Goal: Transaction & Acquisition: Purchase product/service

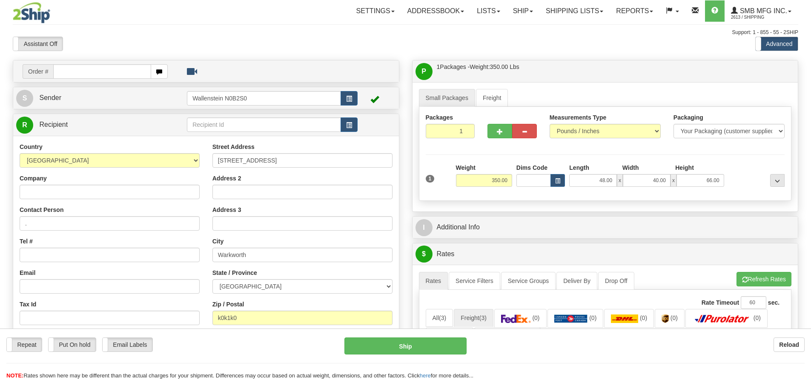
select select "ON"
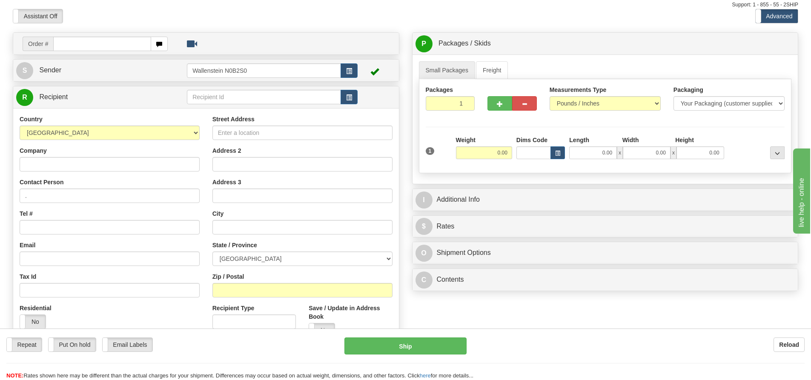
scroll to position [43, 0]
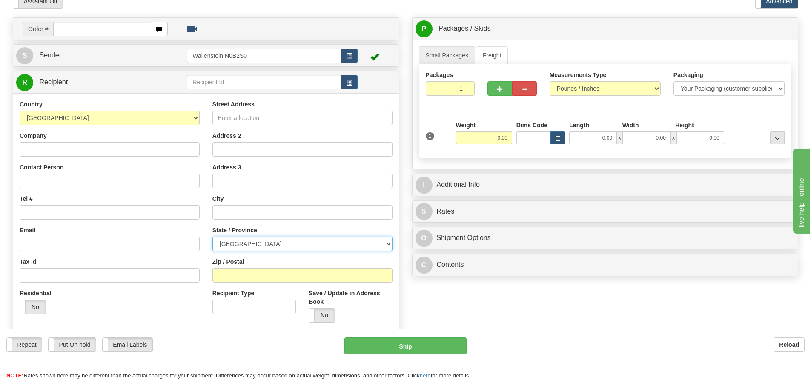
click at [273, 243] on select "ALBERTA BRITISH COLUMBIA MANITOBA NEW BRUNSWICK NEWFOUNDLAND NOVA SCOTIA NUNAVU…" at bounding box center [302, 244] width 180 height 14
select select "ON"
click at [212, 237] on select "ALBERTA BRITISH COLUMBIA MANITOBA NEW BRUNSWICK NEWFOUNDLAND NOVA SCOTIA NUNAVU…" at bounding box center [302, 244] width 180 height 14
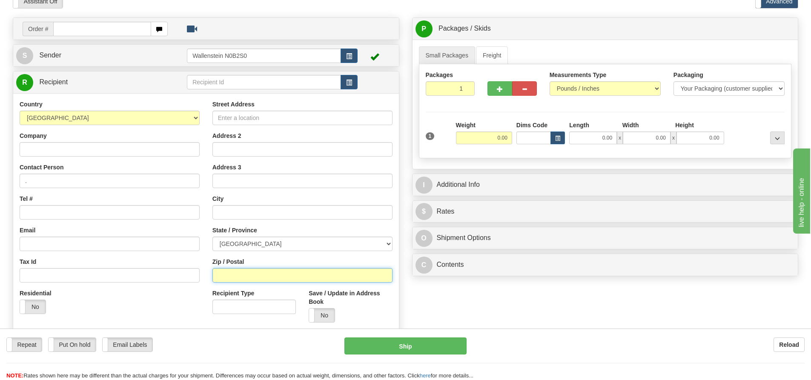
click at [236, 273] on input "Zip / Postal" at bounding box center [302, 275] width 180 height 14
type input "k0k1k0"
click at [491, 55] on link "Freight" at bounding box center [492, 55] width 32 height 18
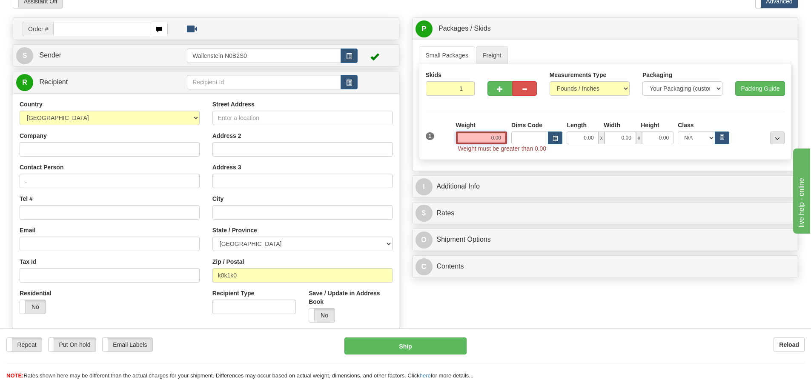
click at [480, 135] on input "0.00" at bounding box center [481, 138] width 51 height 13
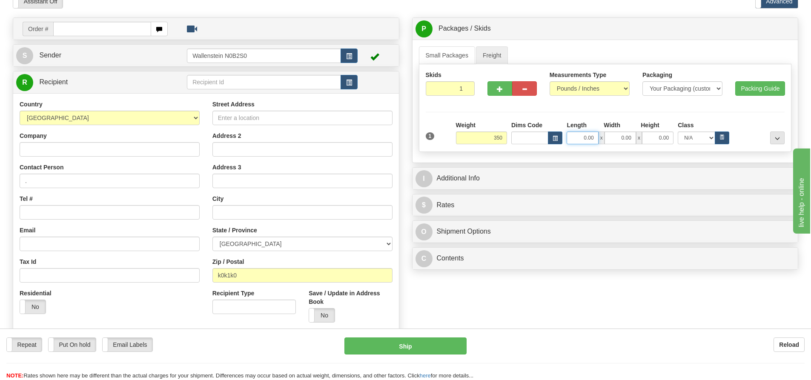
type input "350.00"
click at [586, 137] on input "0.00" at bounding box center [583, 138] width 32 height 13
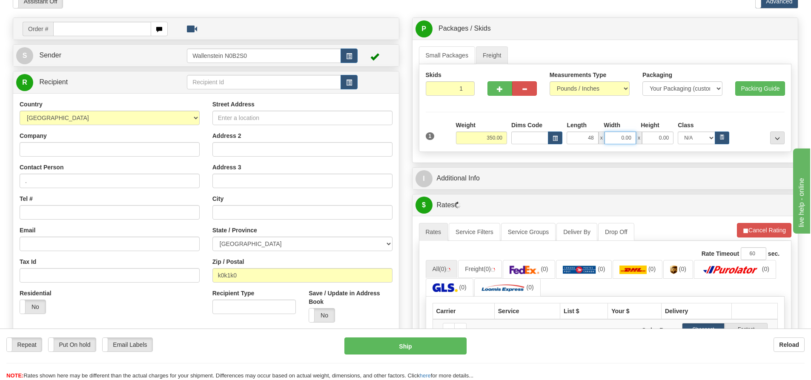
type input "48.00"
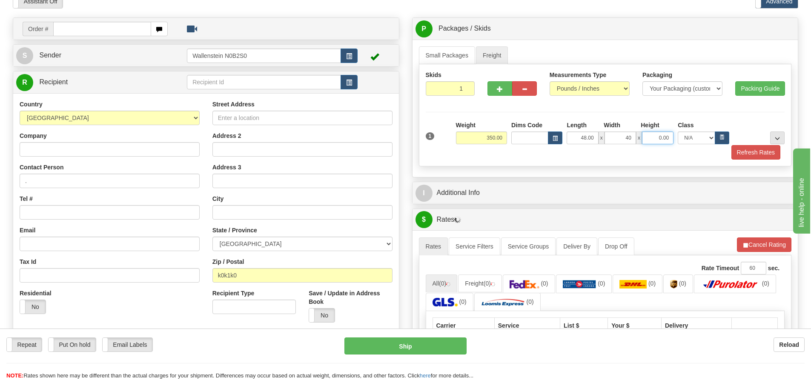
type input "40.00"
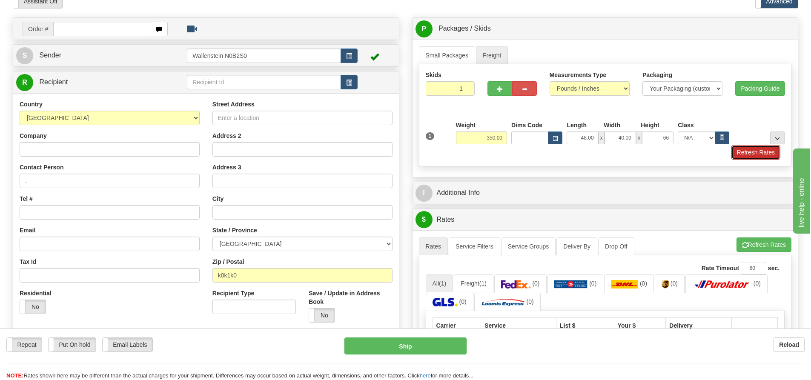
type input "66.00"
click at [751, 154] on button "Refresh Rates" at bounding box center [755, 152] width 49 height 14
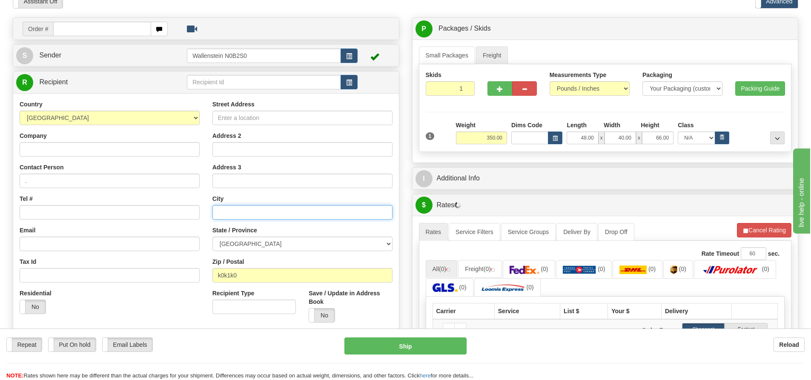
click at [231, 212] on input "text" at bounding box center [302, 212] width 180 height 14
type input "Warkworth"
click at [250, 121] on input "Street Address" at bounding box center [302, 118] width 180 height 14
click at [245, 120] on input "Street Address" at bounding box center [302, 118] width 180 height 14
paste input "9 Mill Street"
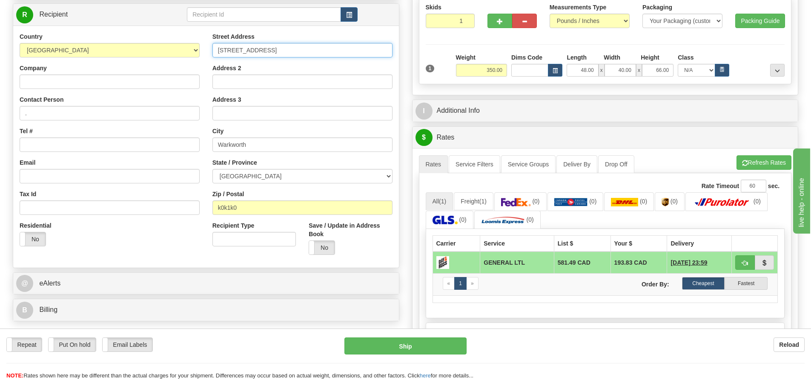
scroll to position [128, 0]
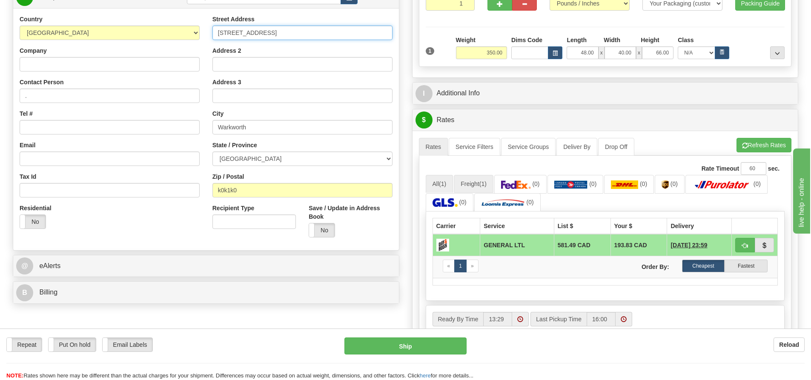
type input "9 Mill Street"
click at [476, 186] on link "Freight (1)" at bounding box center [474, 184] width 40 height 18
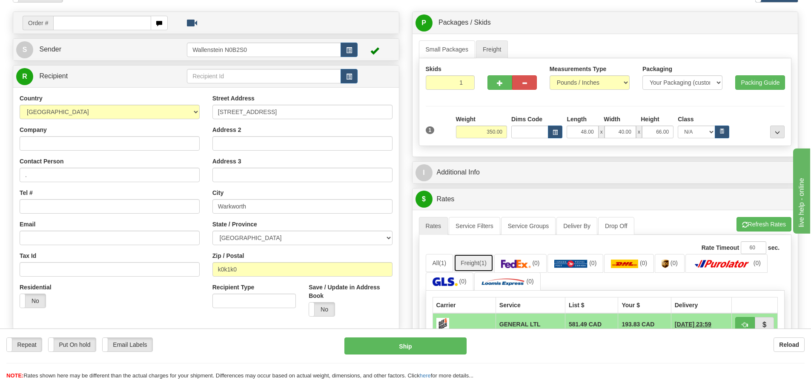
scroll to position [43, 0]
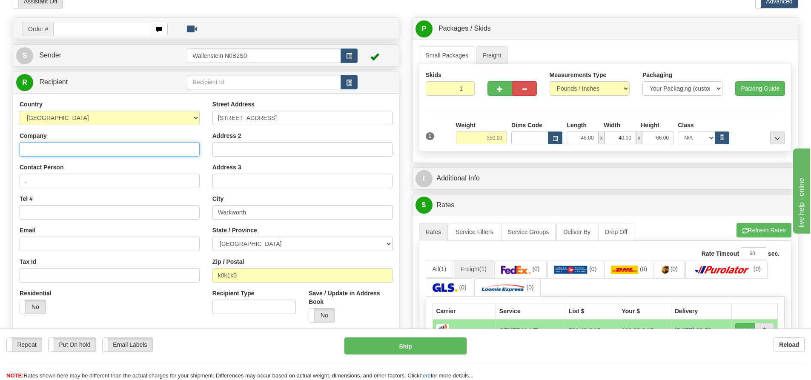
click at [98, 152] on input "Company" at bounding box center [110, 149] width 180 height 14
click at [64, 146] on input "Company" at bounding box center [110, 149] width 180 height 14
paste input "Warkworth Farm Supply Ltd."
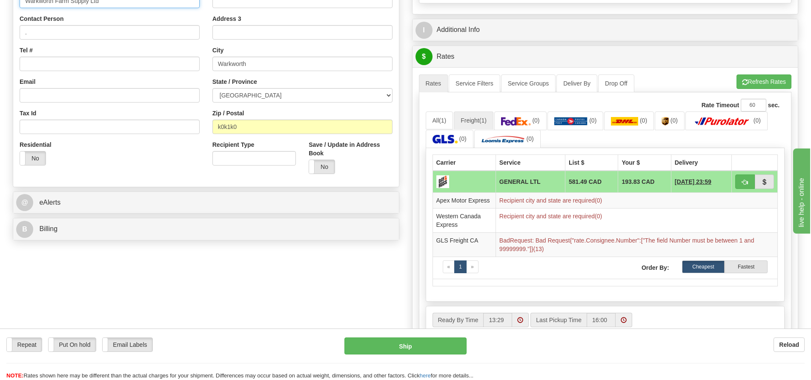
scroll to position [213, 0]
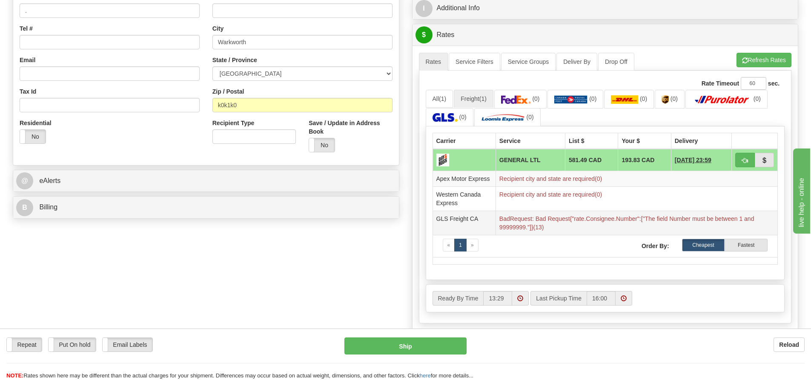
type input "Warkworth Farm Supply Ltd"
click at [536, 227] on td "BadRequest: Bad Request{"rate.Consignee.Number":["The field Number must be betw…" at bounding box center [637, 223] width 282 height 24
click at [455, 113] on img at bounding box center [445, 117] width 25 height 9
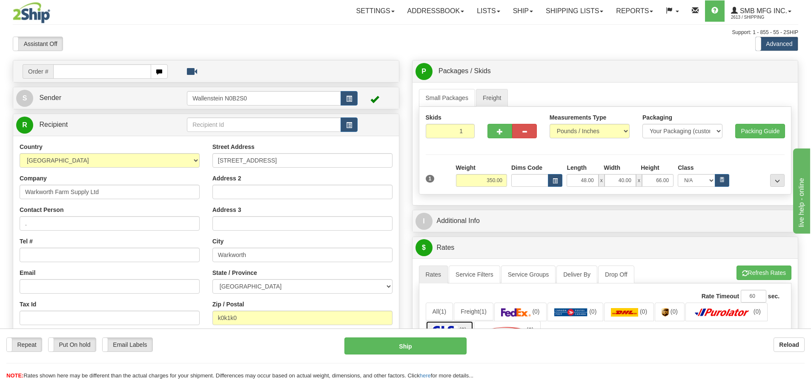
scroll to position [43, 0]
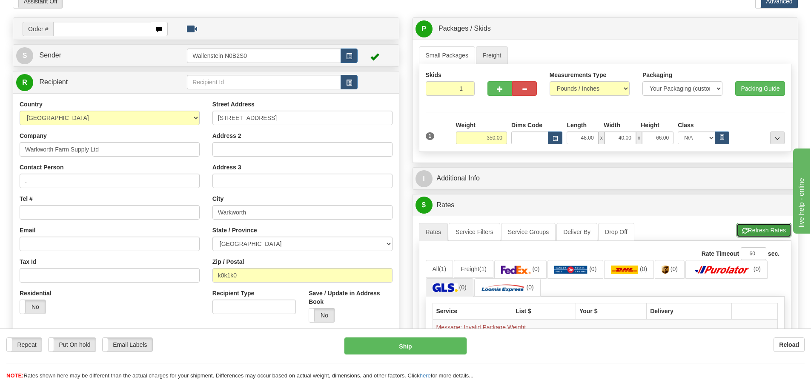
click at [763, 228] on button "Refresh Rates" at bounding box center [764, 230] width 55 height 14
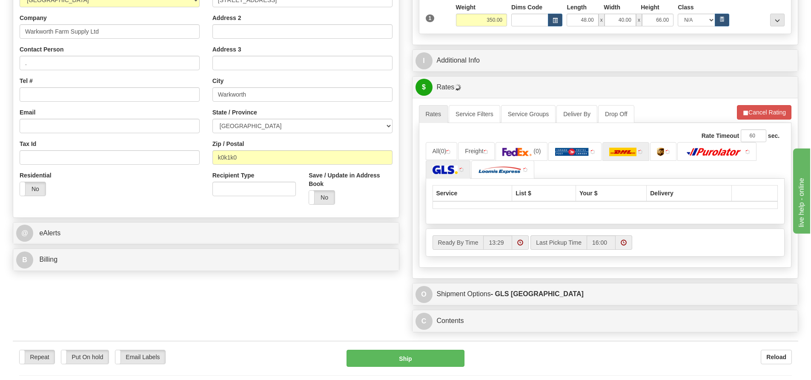
scroll to position [170, 0]
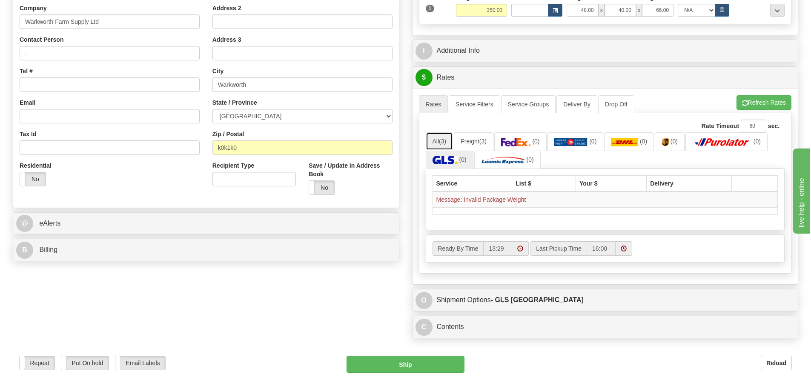
click at [433, 139] on link "All (3)" at bounding box center [440, 141] width 28 height 18
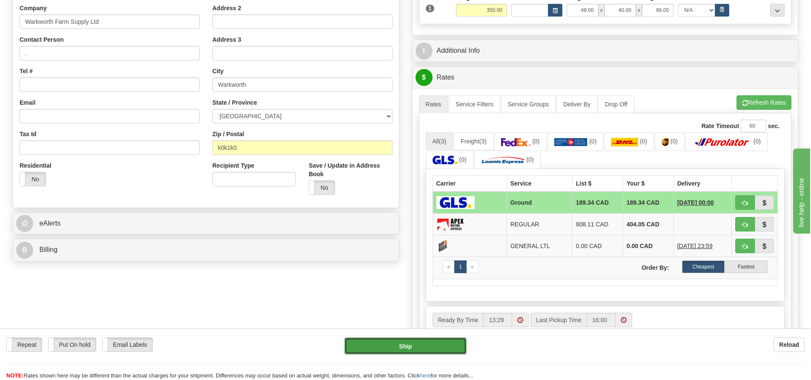
click at [433, 354] on button "Ship" at bounding box center [405, 346] width 122 height 17
type input "GRD"
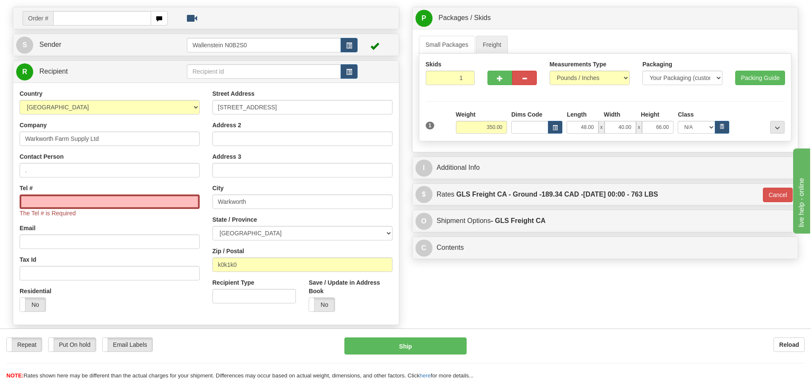
scroll to position [43, 0]
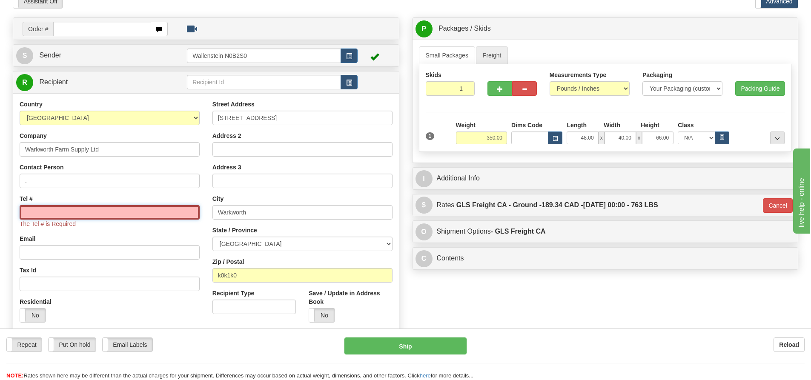
click at [124, 216] on input "Tel #" at bounding box center [110, 212] width 180 height 14
paste input "(705) 924-9498"
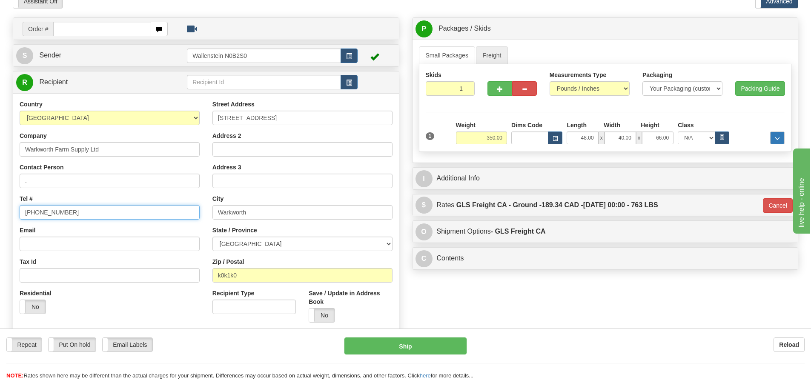
type input "(705) 924-9498"
click at [775, 137] on span "..." at bounding box center [777, 138] width 5 height 5
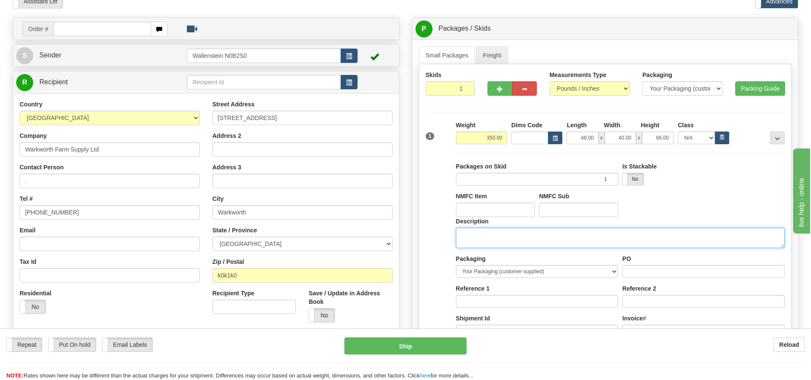
click at [545, 238] on textarea "Description" at bounding box center [620, 238] width 329 height 20
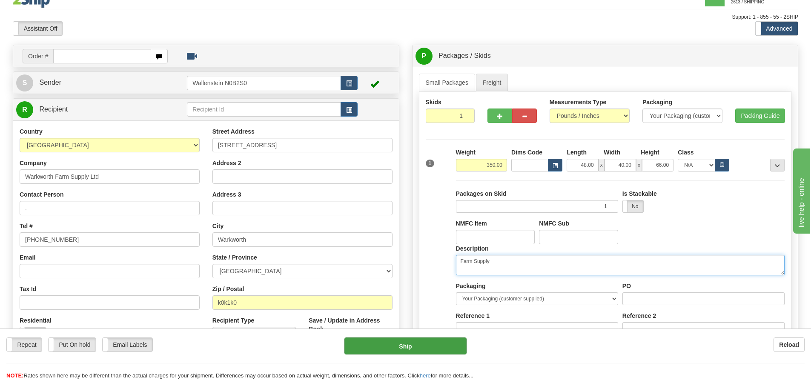
scroll to position [2, 0]
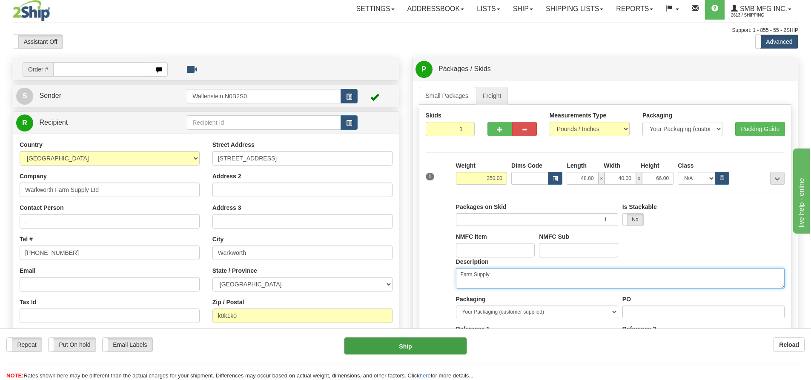
type textarea "Farm Supply"
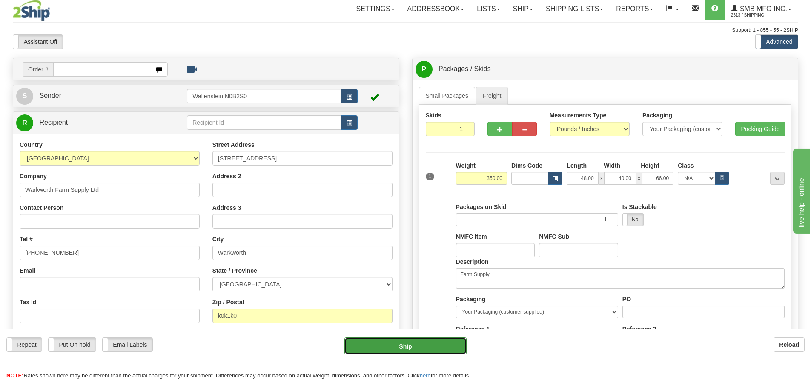
scroll to position [0, 0]
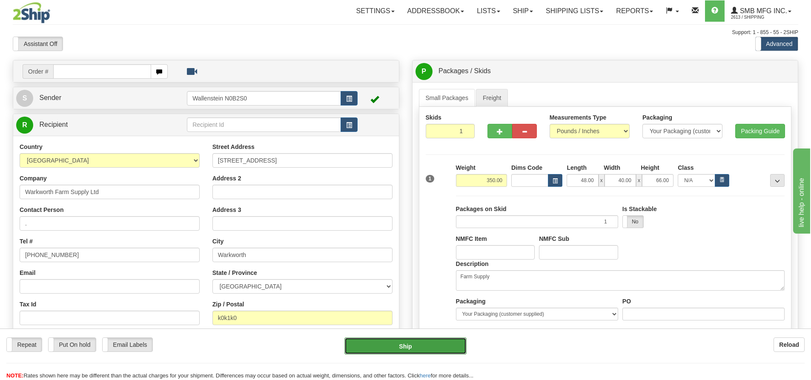
click at [421, 347] on button "Ship" at bounding box center [405, 346] width 122 height 17
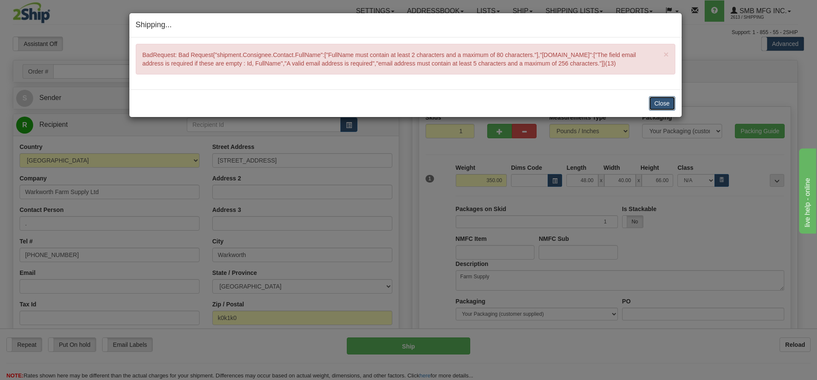
click at [659, 103] on button "Close" at bounding box center [662, 103] width 26 height 14
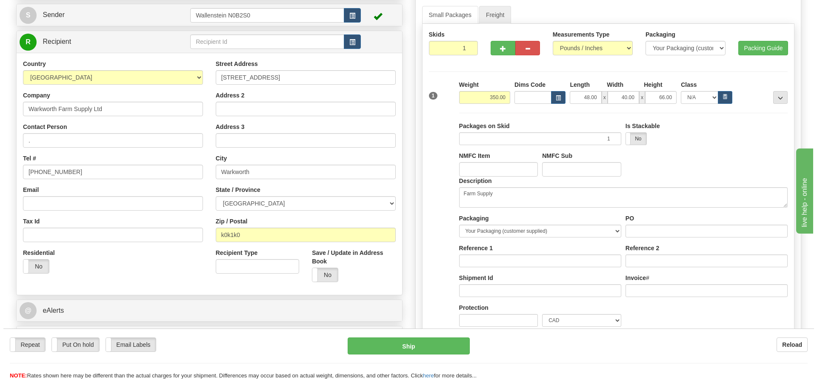
scroll to position [85, 0]
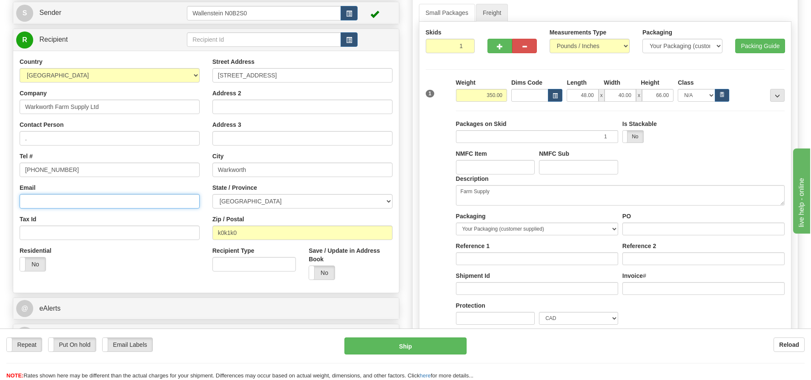
click at [108, 204] on input "Email" at bounding box center [110, 201] width 180 height 14
paste input "Warkworth@thefarmsupply.net"
type input "Warkworth@thefarmsupply.net"
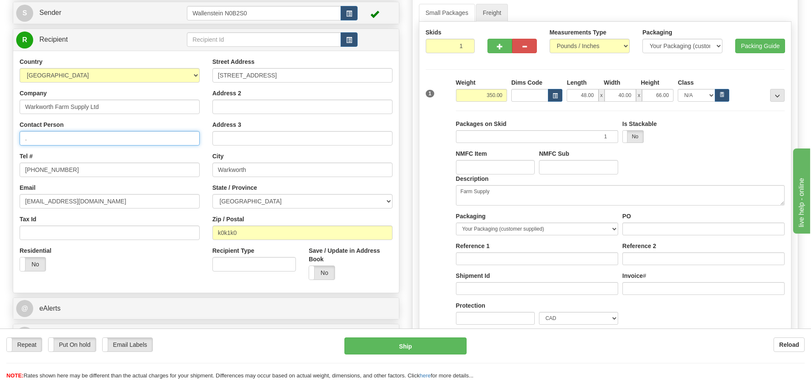
click at [87, 133] on input "." at bounding box center [110, 138] width 180 height 14
drag, startPoint x: 83, startPoint y: 133, endPoint x: -12, endPoint y: 135, distance: 94.5
click at [0, 135] on html "Training Course Close Toggle navigation Settings Shipping Preferences New Sende…" at bounding box center [405, 105] width 811 height 380
type input "Jill"
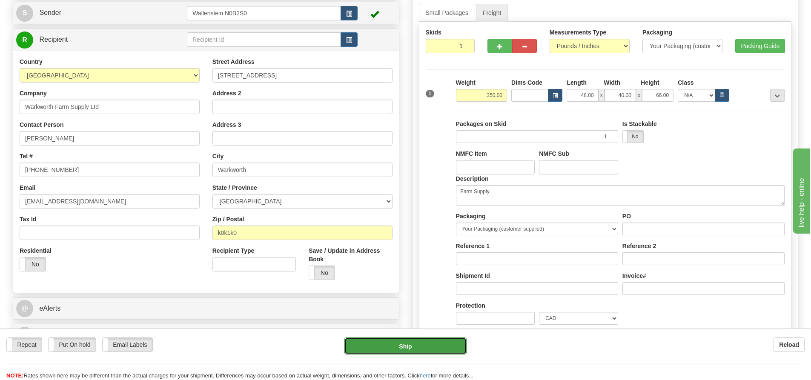
click at [379, 340] on button "Ship" at bounding box center [405, 346] width 122 height 17
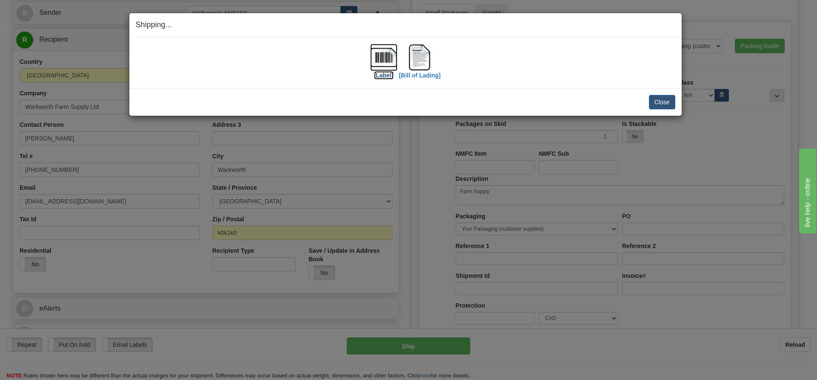
click at [380, 70] on img at bounding box center [383, 57] width 27 height 27
click at [430, 75] on label "[Bill of Lading]" at bounding box center [420, 75] width 42 height 9
click at [663, 104] on button "Close" at bounding box center [662, 102] width 26 height 14
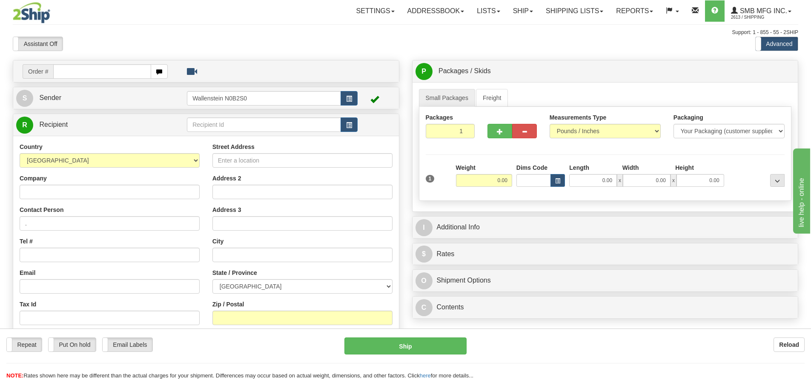
scroll to position [43, 0]
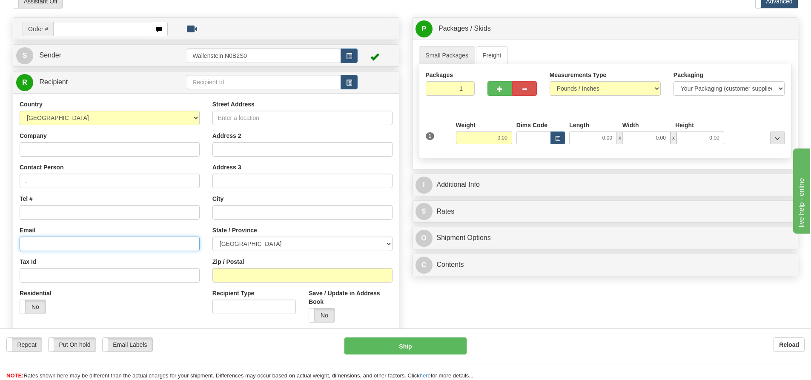
click at [62, 240] on input "Email" at bounding box center [110, 244] width 180 height 14
click at [72, 218] on input "Tel #" at bounding box center [110, 212] width 180 height 14
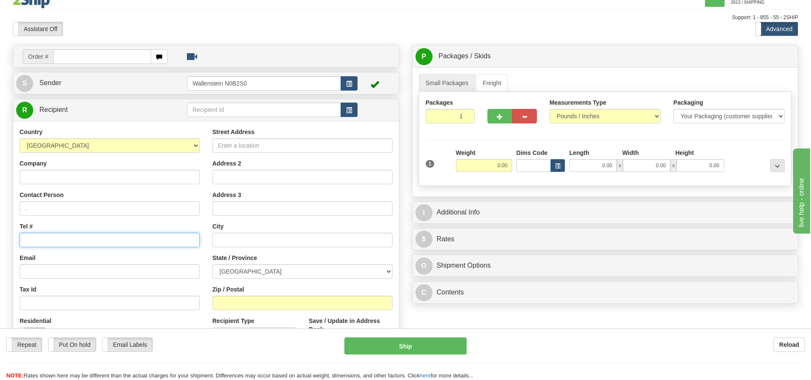
scroll to position [0, 0]
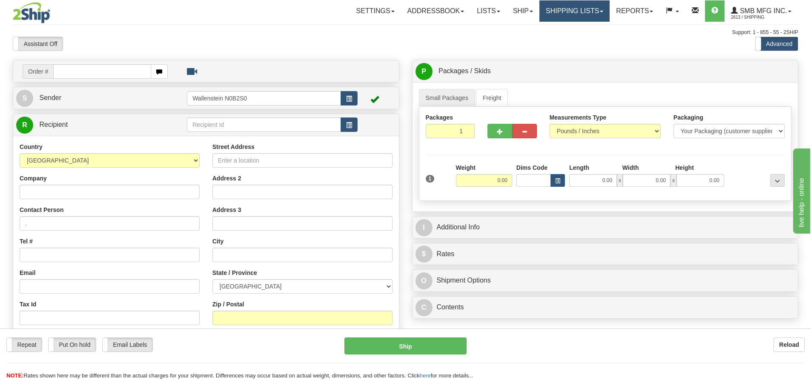
click at [558, 14] on link "Shipping lists" at bounding box center [574, 10] width 70 height 21
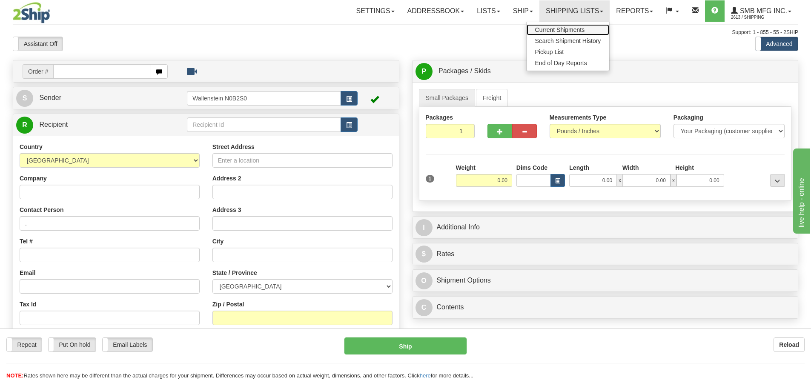
click at [555, 29] on span "Current Shipments" at bounding box center [560, 29] width 50 height 7
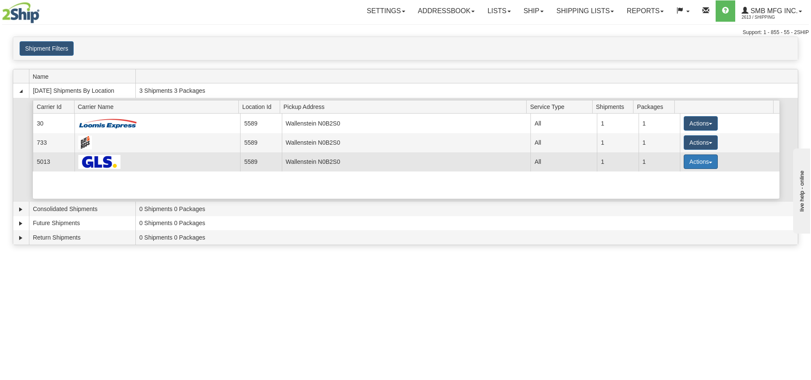
click at [705, 166] on button "Actions" at bounding box center [701, 162] width 34 height 14
click at [683, 179] on link "Details" at bounding box center [683, 177] width 68 height 11
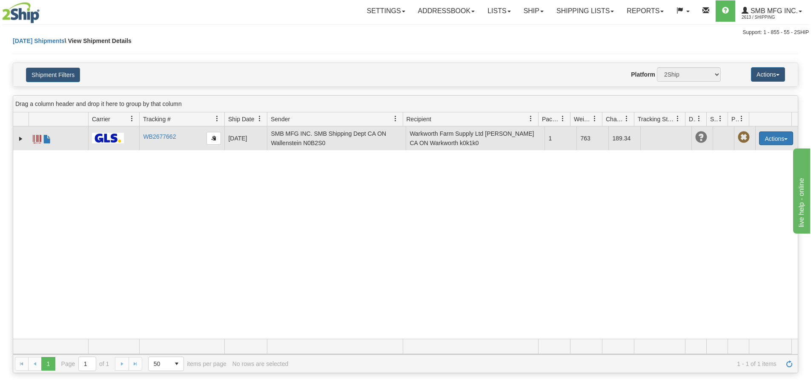
click at [766, 135] on button "Actions" at bounding box center [776, 139] width 34 height 14
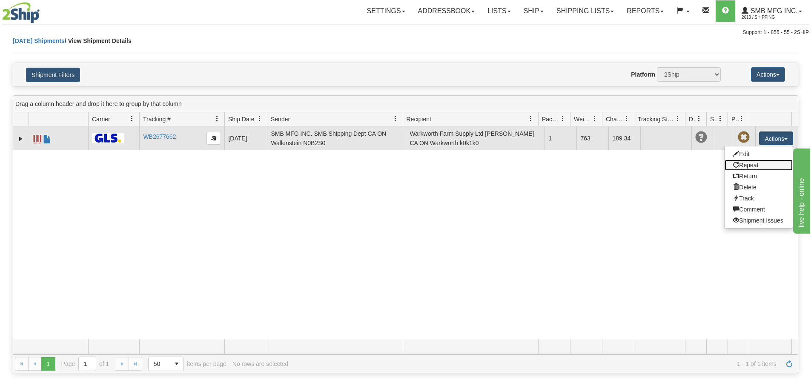
click at [754, 164] on link "Repeat" at bounding box center [759, 165] width 68 height 11
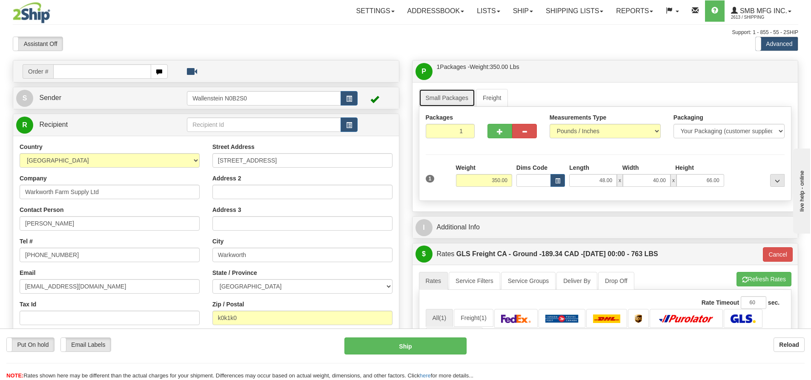
click at [439, 96] on link "Small Packages" at bounding box center [447, 98] width 56 height 18
click at [491, 102] on link "Freight" at bounding box center [492, 98] width 32 height 18
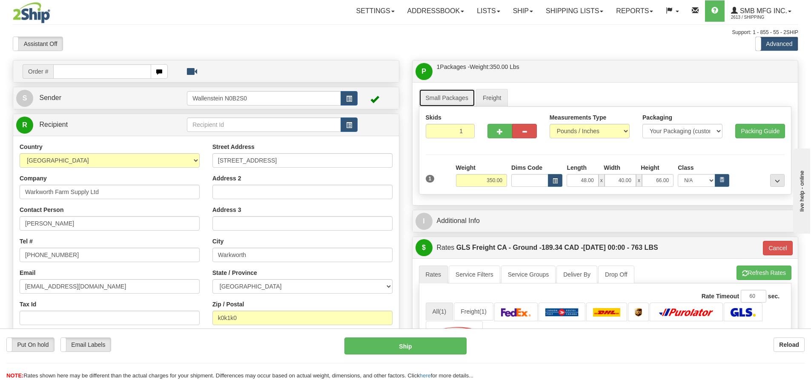
click at [461, 96] on link "Small Packages" at bounding box center [447, 98] width 56 height 18
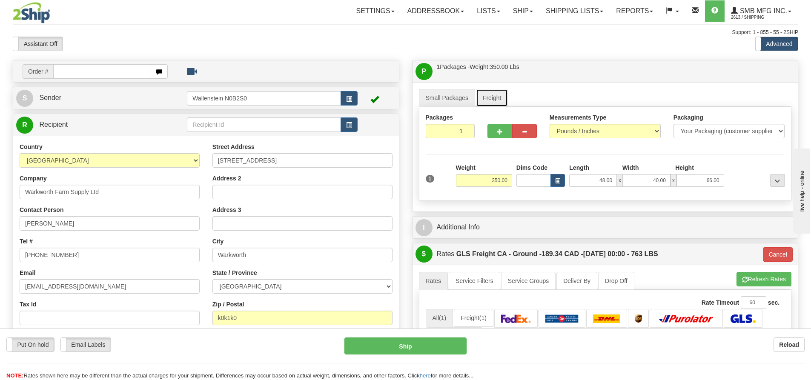
click at [493, 99] on link "Freight" at bounding box center [492, 98] width 32 height 18
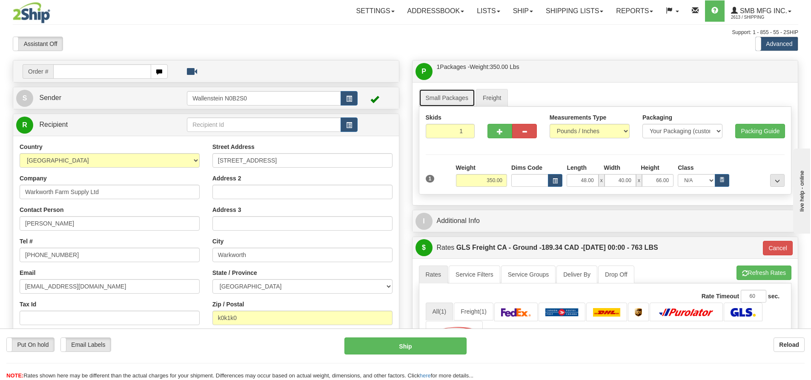
click at [451, 103] on link "Small Packages" at bounding box center [447, 98] width 56 height 18
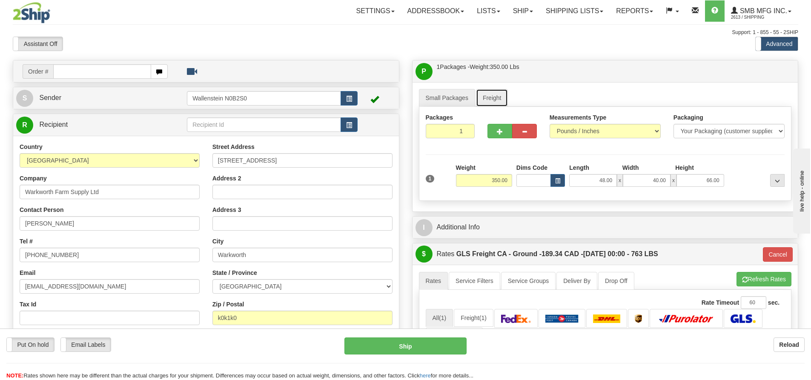
click at [490, 101] on link "Freight" at bounding box center [492, 98] width 32 height 18
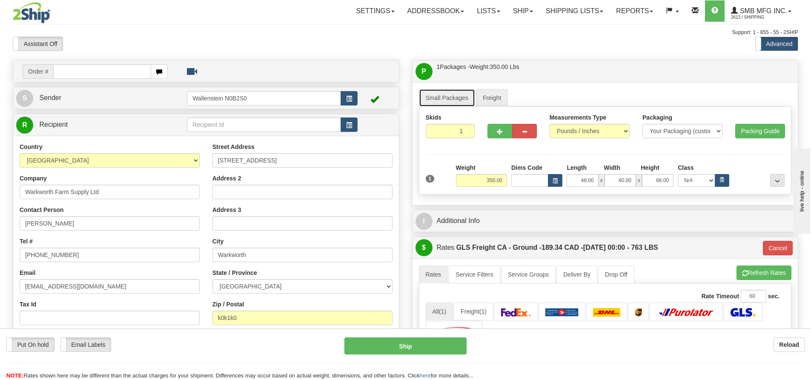
click at [444, 97] on link "Small Packages" at bounding box center [447, 98] width 56 height 18
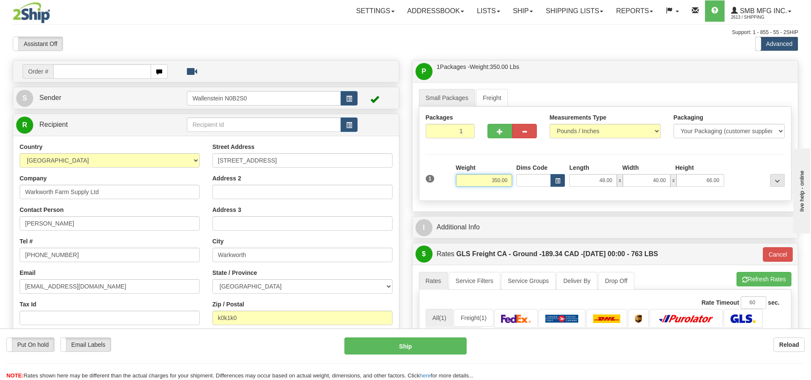
drag, startPoint x: 479, startPoint y: 179, endPoint x: 540, endPoint y: 185, distance: 62.1
click at [540, 185] on div "1 Weight 350.00 Dims Code x" at bounding box center [606, 178] width 364 height 30
type input "0.00"
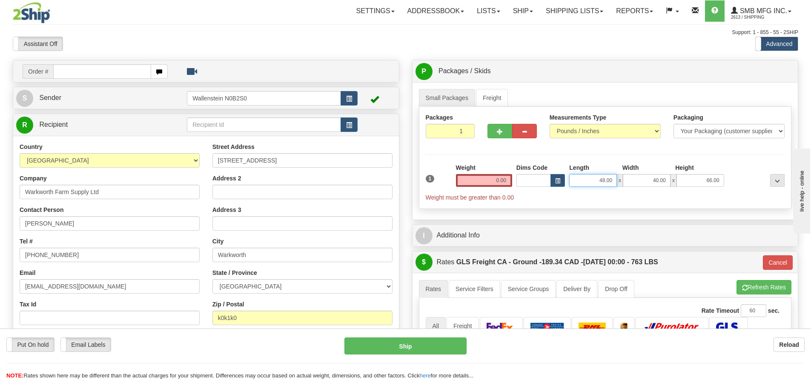
drag, startPoint x: 590, startPoint y: 179, endPoint x: 635, endPoint y: 180, distance: 45.1
click at [635, 180] on div "48.00 x 40.00 x 66.00" at bounding box center [646, 180] width 155 height 13
type input "0.00"
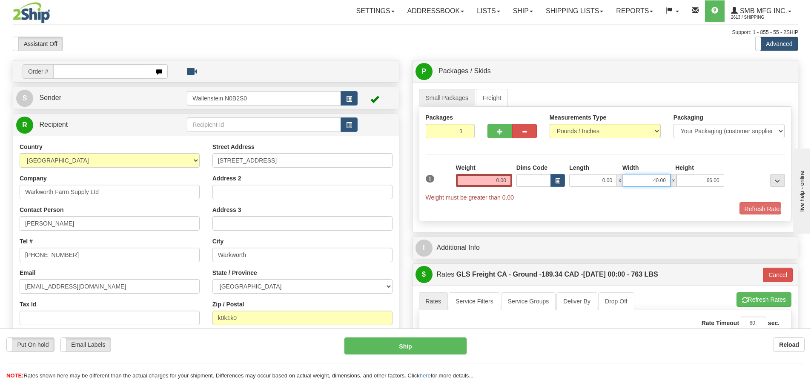
drag, startPoint x: 645, startPoint y: 178, endPoint x: 680, endPoint y: 182, distance: 35.1
click at [672, 181] on div "0.00 x 40.00 x 66.00" at bounding box center [646, 180] width 155 height 13
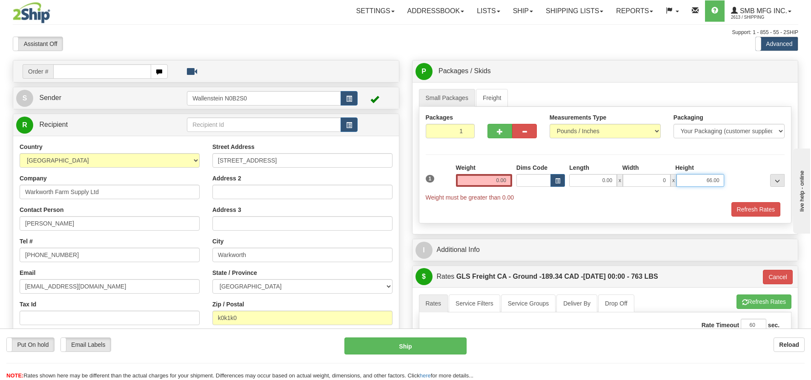
type input "0.00"
drag, startPoint x: 695, startPoint y: 180, endPoint x: 728, endPoint y: 177, distance: 33.3
click at [714, 178] on input "66.00" at bounding box center [701, 180] width 48 height 13
type input "000"
click at [697, 182] on input "000" at bounding box center [701, 180] width 48 height 13
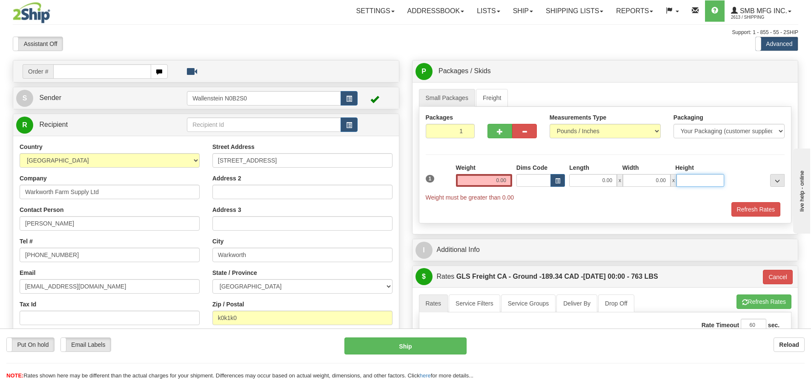
type input "0.00"
click at [486, 90] on link "Freight" at bounding box center [492, 98] width 32 height 18
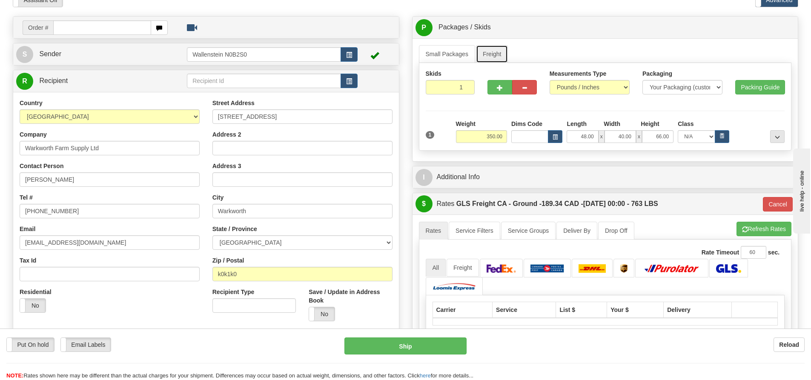
scroll to position [85, 0]
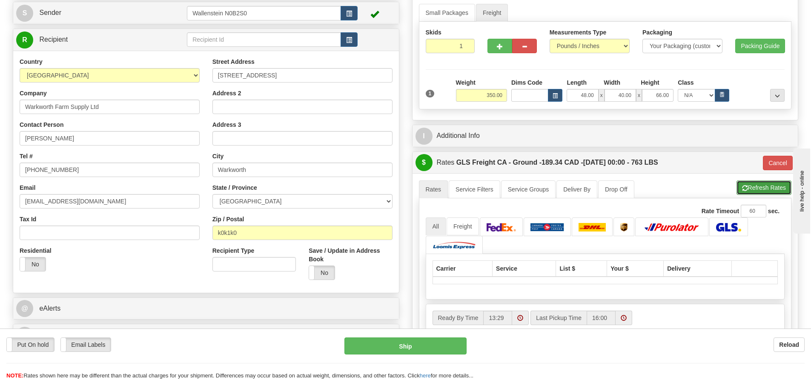
click at [745, 184] on button "Refresh Rates" at bounding box center [764, 188] width 55 height 14
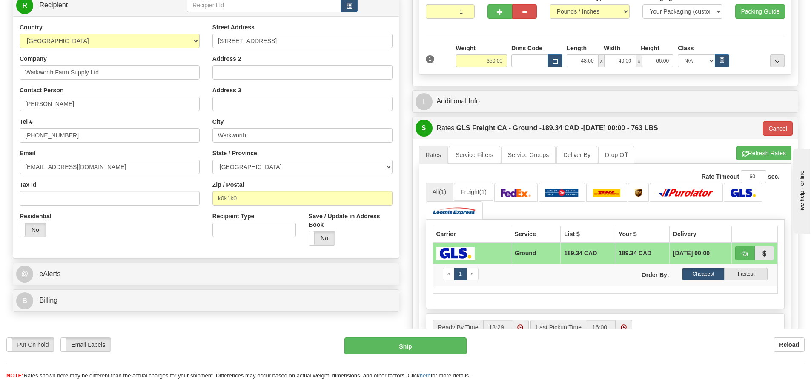
scroll to position [43, 0]
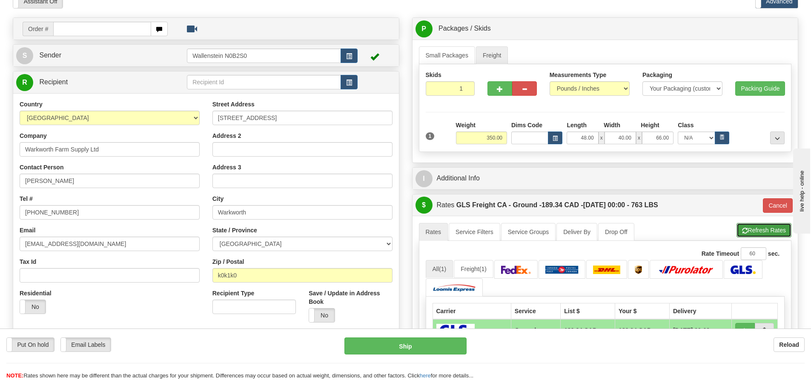
click at [755, 229] on button "Refresh Rates" at bounding box center [764, 230] width 55 height 14
type input "GRD"
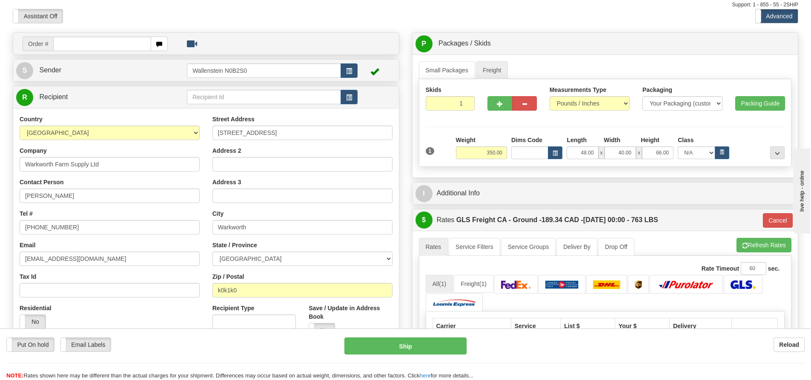
scroll to position [0, 0]
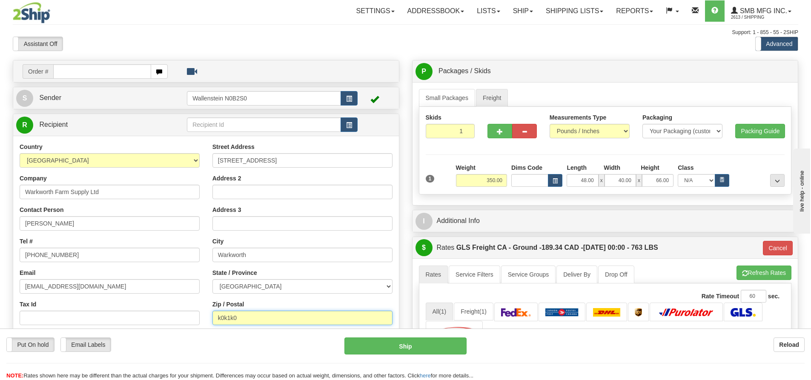
click at [255, 321] on input "k0k1k0" at bounding box center [302, 318] width 180 height 14
type input "K0K1K0"
click at [756, 276] on button "Refresh Rates" at bounding box center [764, 273] width 55 height 14
type input "GRD"
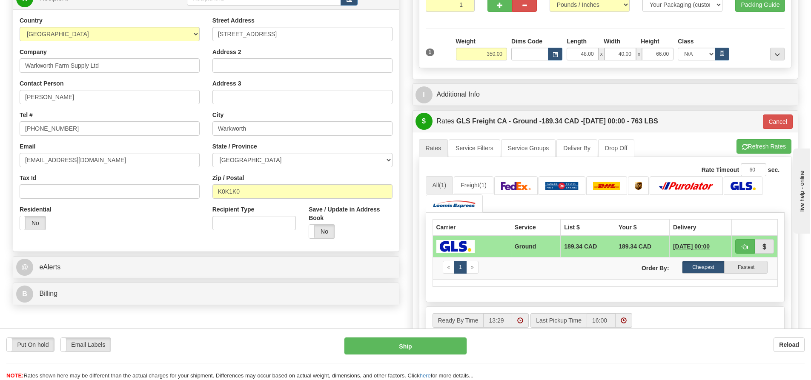
scroll to position [128, 0]
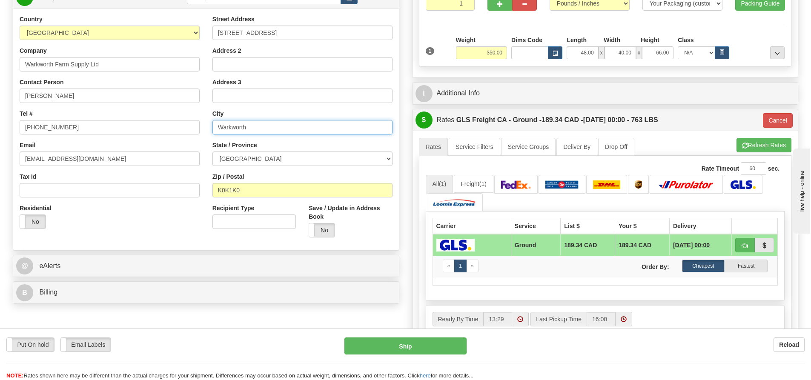
click at [266, 129] on input "Warkworth" at bounding box center [302, 127] width 180 height 14
drag, startPoint x: 266, startPoint y: 129, endPoint x: 250, endPoint y: 127, distance: 16.2
click at [250, 127] on input "Warkworth" at bounding box center [302, 127] width 180 height 14
paste input "CANNIFTON"
click at [292, 126] on input "CANNIFTON" at bounding box center [302, 127] width 180 height 14
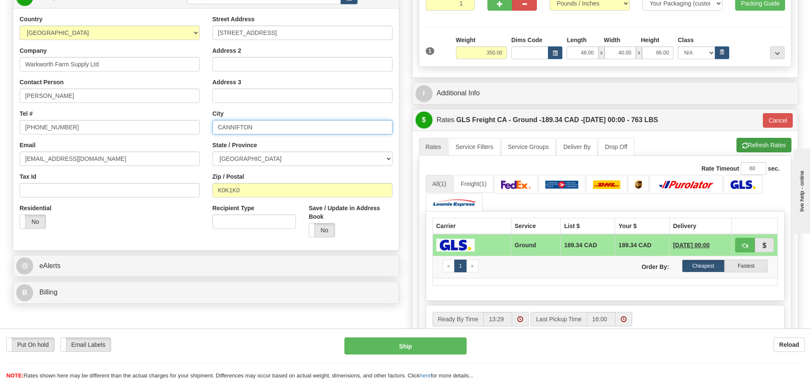
type input "CANNIFTON"
click at [756, 142] on button "Refresh Rates" at bounding box center [764, 145] width 55 height 14
type input "GRD"
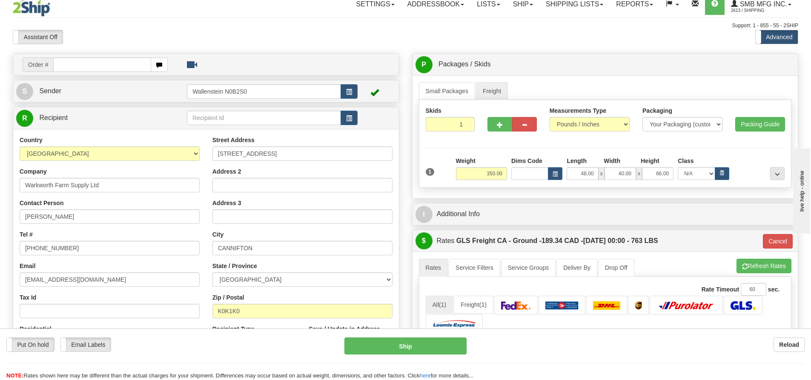
scroll to position [0, 0]
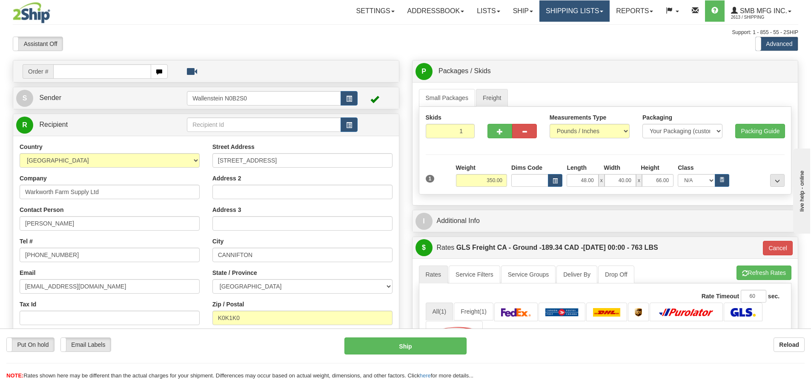
click at [571, 19] on link "Shipping lists" at bounding box center [574, 10] width 70 height 21
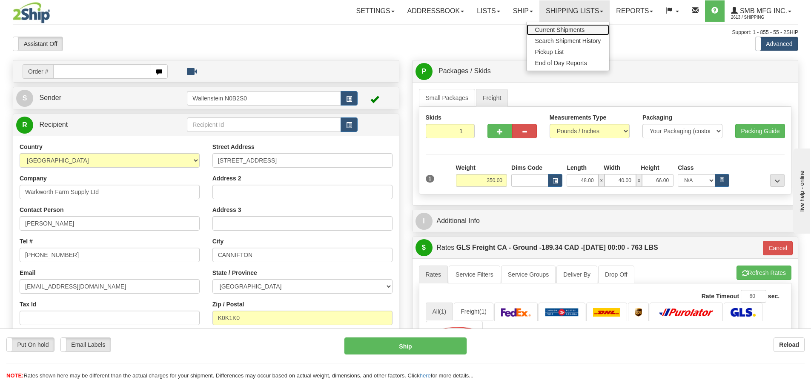
click at [559, 26] on link "Current Shipments" at bounding box center [568, 29] width 83 height 11
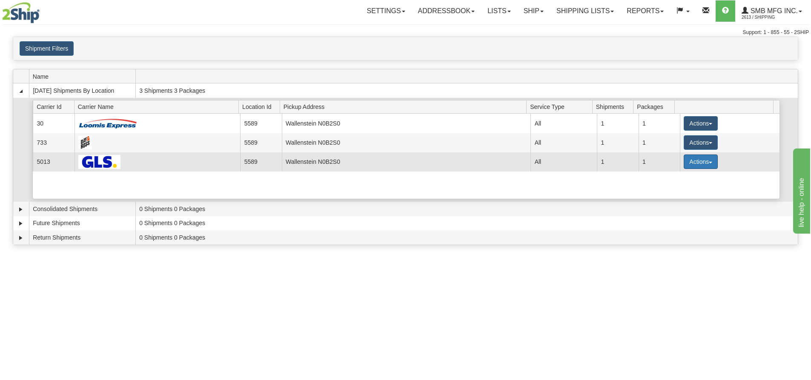
click at [692, 164] on button "Actions" at bounding box center [701, 162] width 34 height 14
click at [687, 177] on link "Details" at bounding box center [683, 177] width 68 height 11
